Goal: Task Accomplishment & Management: Complete application form

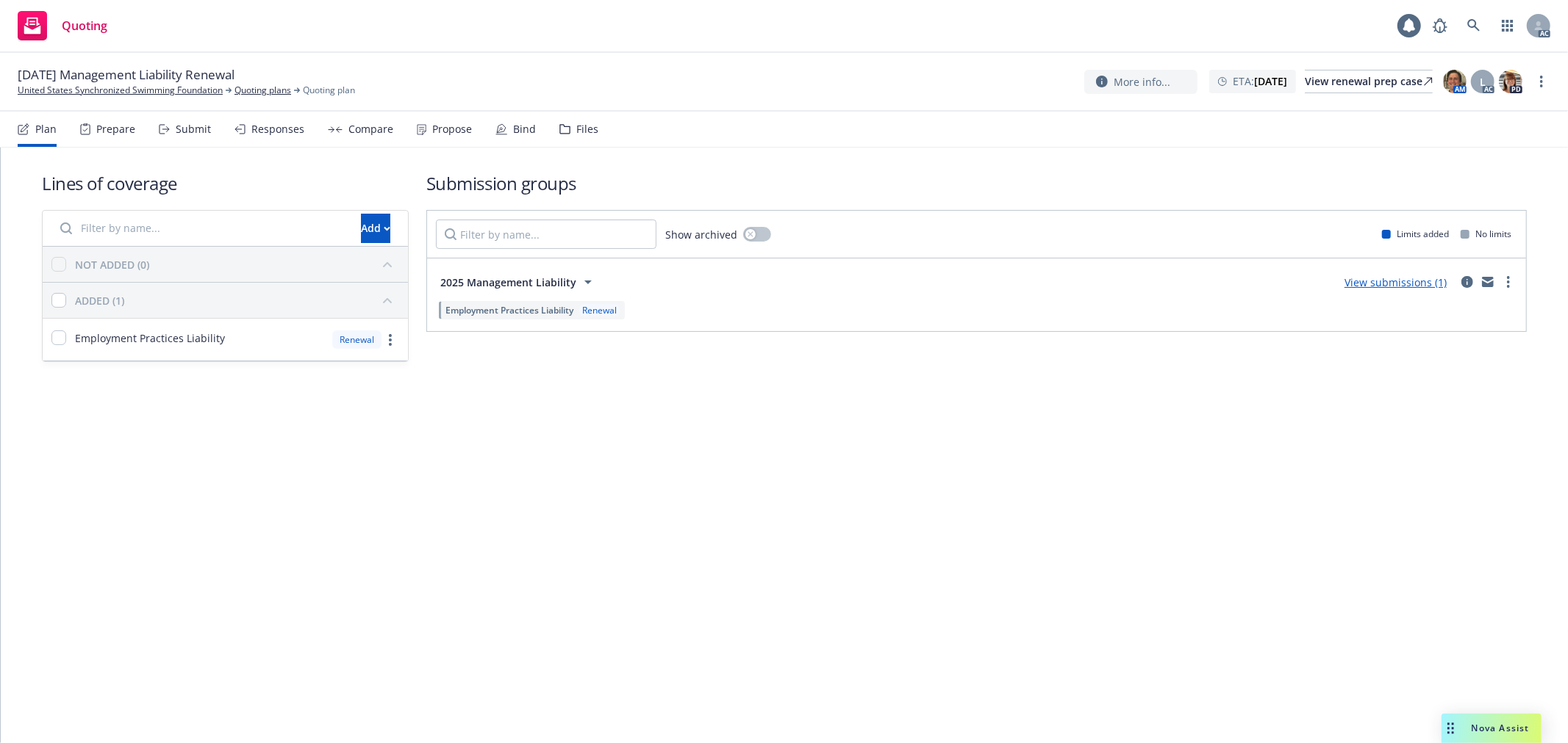
click at [183, 127] on div "Submit" at bounding box center [193, 130] width 36 height 12
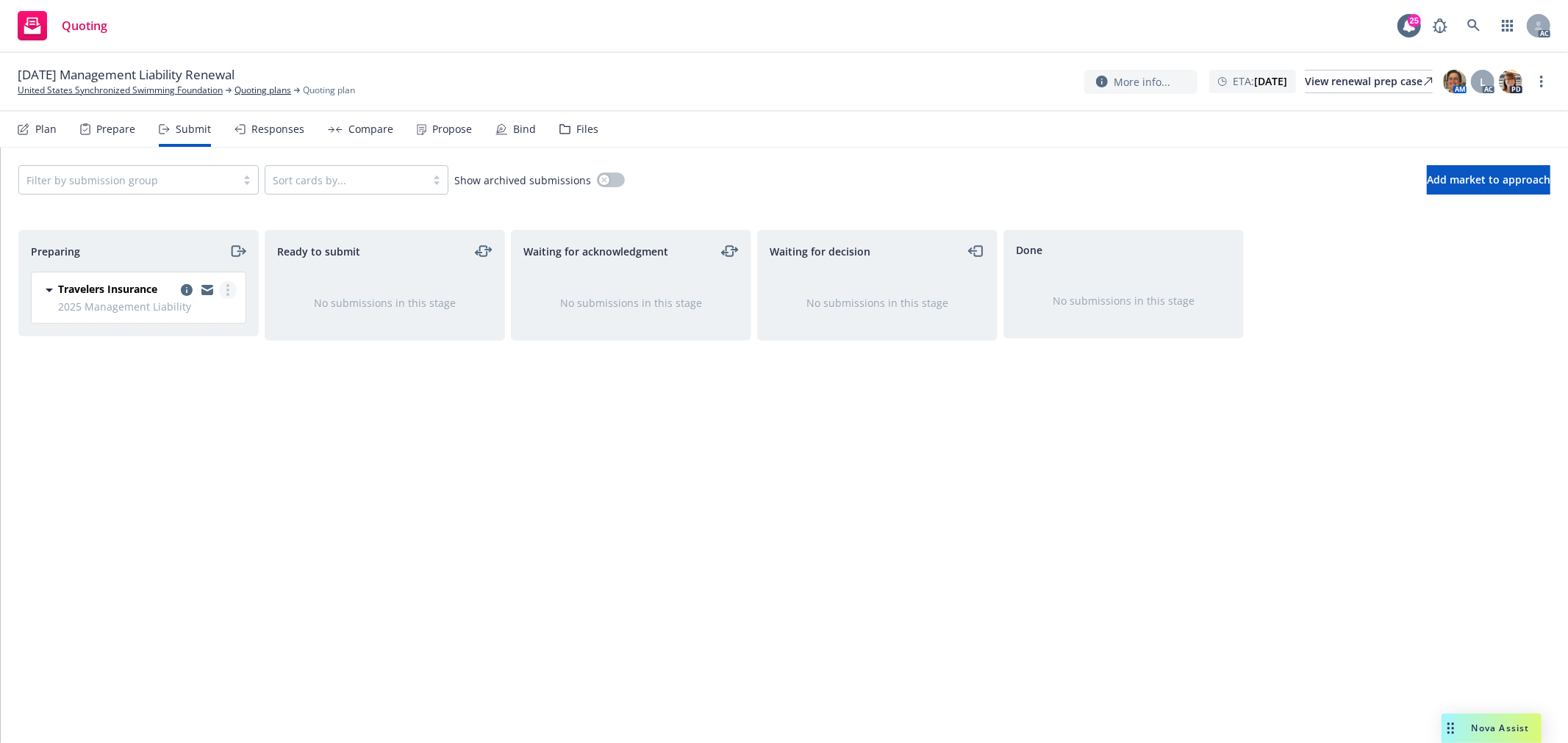
click at [232, 288] on link "more" at bounding box center [228, 290] width 18 height 18
click at [210, 346] on span "Log acknowledgement" at bounding box center [162, 350] width 145 height 14
